Goal: Task Accomplishment & Management: Use online tool/utility

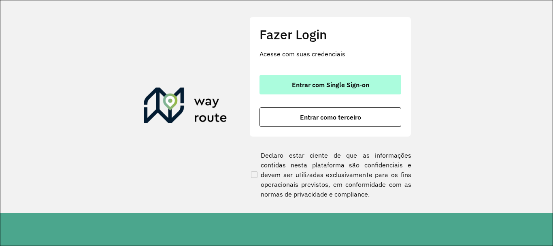
click at [331, 85] on span "Entrar com Single Sign-on" at bounding box center [330, 84] width 77 height 6
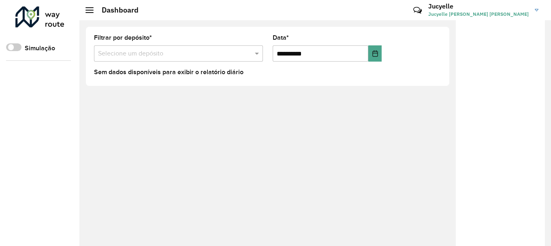
click at [483, 64] on div at bounding box center [500, 135] width 89 height 231
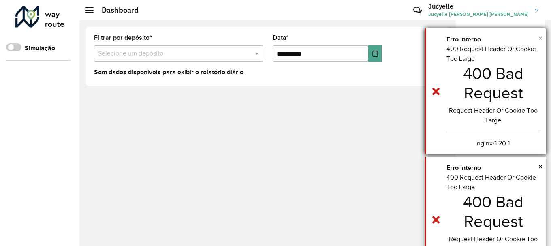
click at [541, 37] on span "×" at bounding box center [540, 38] width 4 height 9
click at [540, 39] on span "×" at bounding box center [540, 38] width 4 height 9
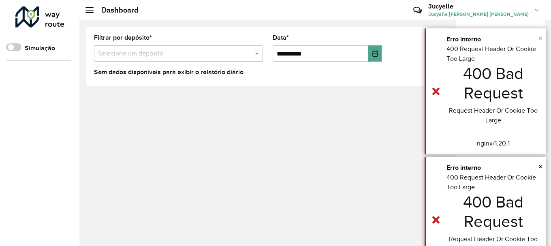
click at [540, 39] on span "×" at bounding box center [540, 38] width 4 height 9
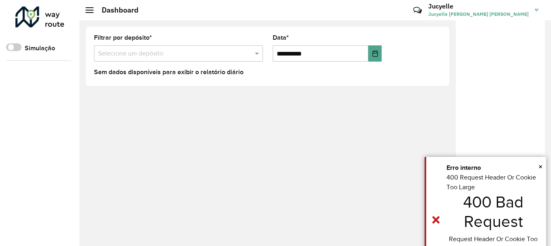
click at [540, 39] on span "×" at bounding box center [540, 38] width 4 height 9
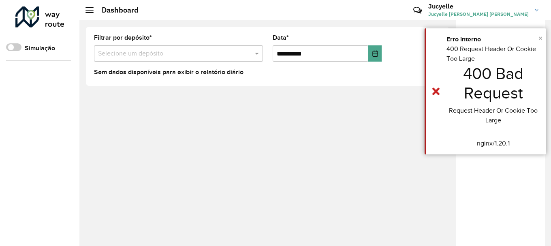
click at [540, 39] on span "×" at bounding box center [540, 38] width 4 height 9
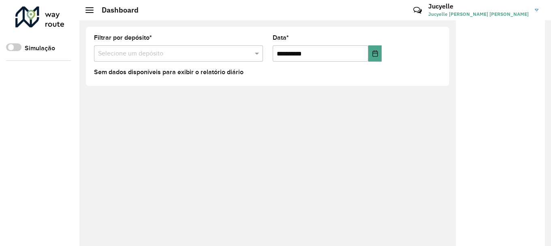
click at [540, 39] on span "×" at bounding box center [540, 38] width 4 height 9
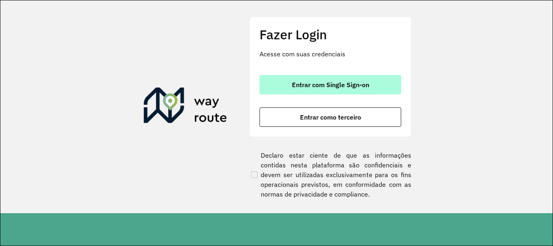
click at [323, 86] on span "Entrar com Single Sign-on" at bounding box center [330, 84] width 77 height 6
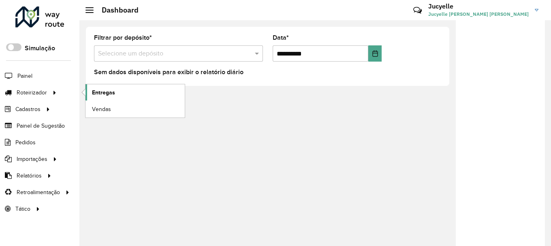
click at [99, 94] on span "Entregas" at bounding box center [103, 92] width 23 height 9
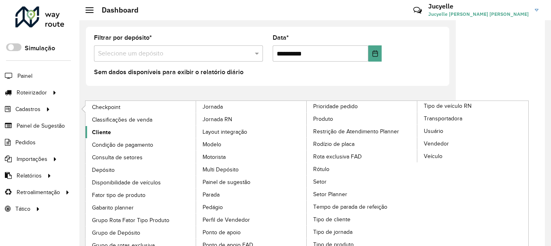
click at [108, 133] on span "Cliente" at bounding box center [101, 132] width 19 height 9
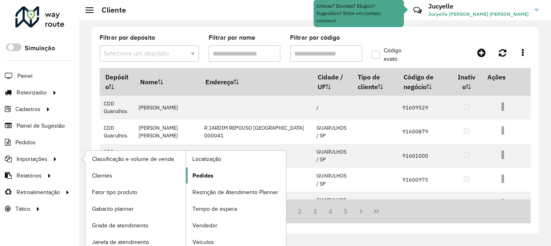
click at [202, 173] on span "Pedidos" at bounding box center [202, 175] width 21 height 9
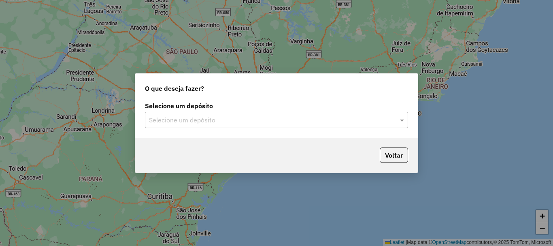
click at [203, 127] on div "Selecione um depósito" at bounding box center [276, 120] width 263 height 16
